Goal: Communication & Community: Answer question/provide support

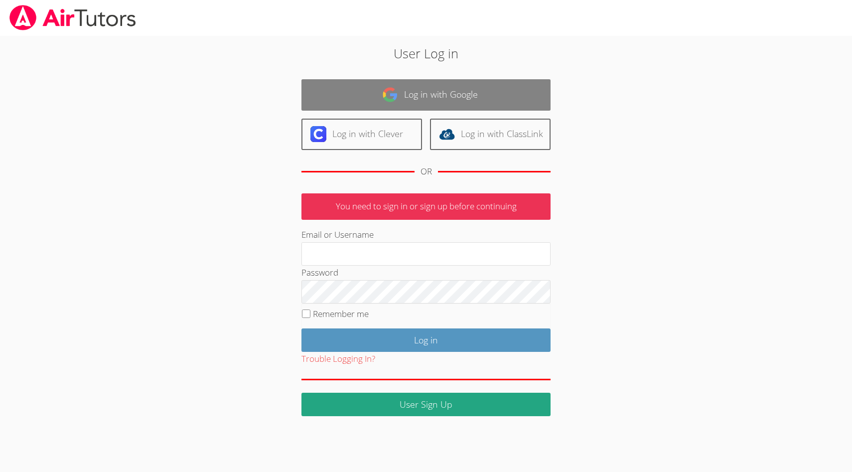
click at [388, 86] on link "Log in with Google" at bounding box center [425, 94] width 249 height 31
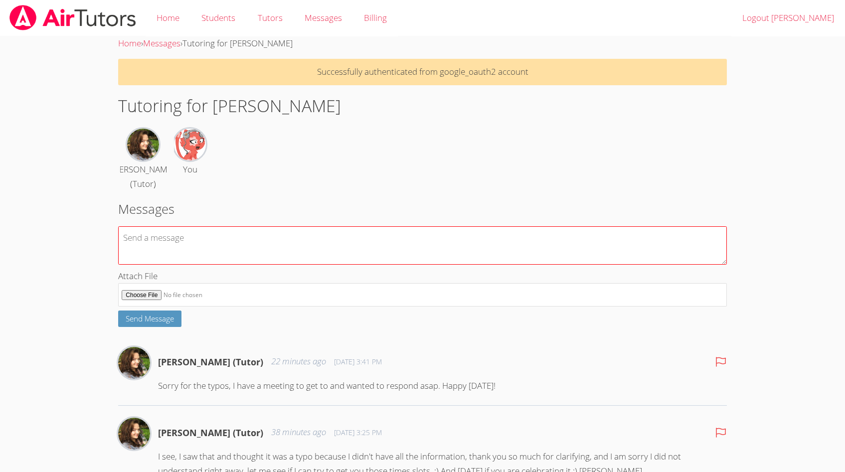
click at [201, 246] on textarea at bounding box center [422, 245] width 608 height 38
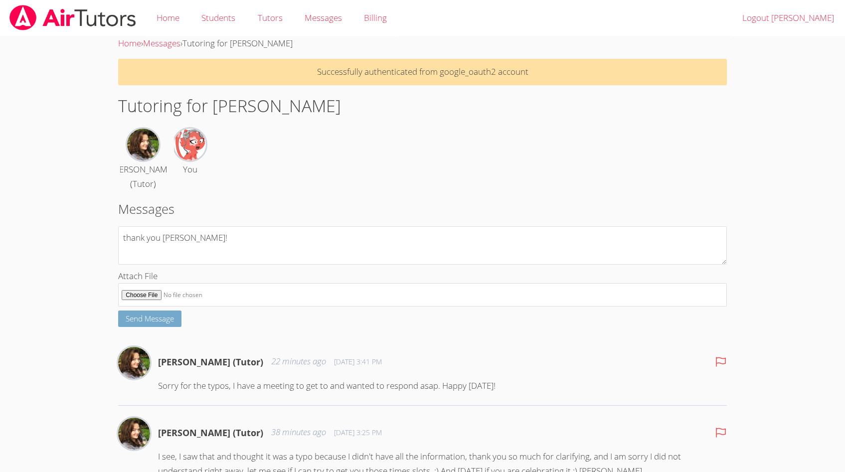
type textarea "thank you Diana!"
click at [134, 320] on span "Send Message" at bounding box center [150, 318] width 48 height 10
